Goal: Task Accomplishment & Management: Manage account settings

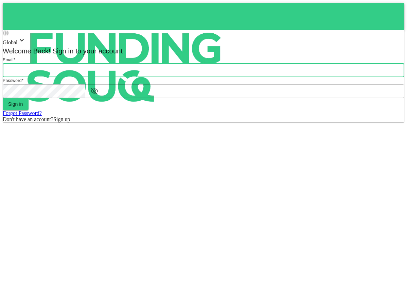
type input "[EMAIL_ADDRESS][DOMAIN_NAME]"
click at [29, 110] on button "Sign in" at bounding box center [16, 104] width 26 height 12
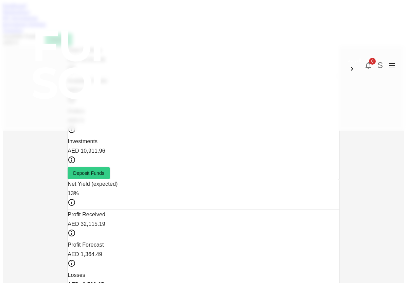
click at [38, 21] on link "My Investments" at bounding box center [20, 18] width 35 height 6
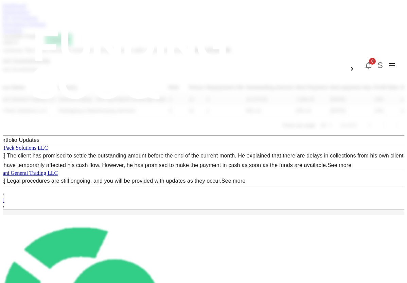
click at [24, 8] on link "Dashboard" at bounding box center [14, 6] width 23 height 6
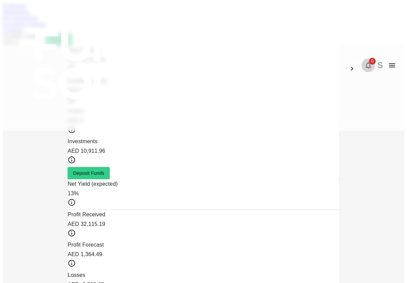
click at [364, 61] on icon "button" at bounding box center [368, 65] width 8 height 8
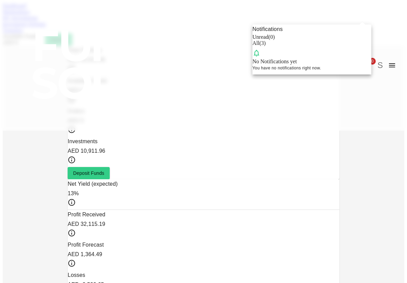
click at [266, 46] on span "( 3 )" at bounding box center [262, 43] width 6 height 6
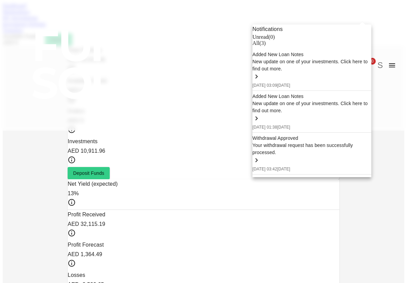
click at [275, 40] on span "( 0 )" at bounding box center [271, 37] width 6 height 6
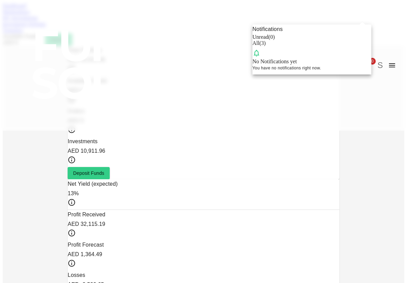
click at [266, 46] on span "( 3 )" at bounding box center [262, 43] width 6 height 6
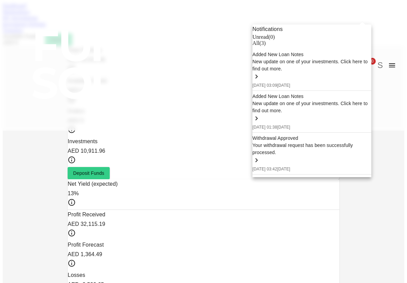
click at [328, 12] on div at bounding box center [203, 141] width 407 height 283
